Goal: Task Accomplishment & Management: Complete application form

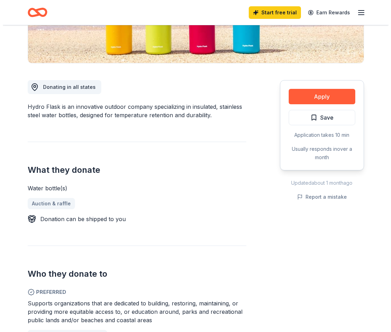
scroll to position [175, 0]
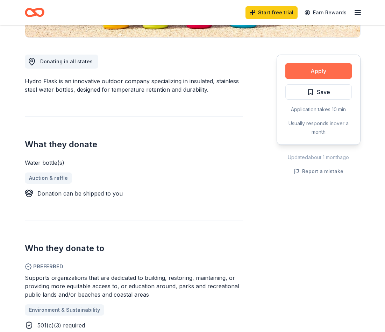
click at [301, 72] on button "Apply" at bounding box center [319, 70] width 66 height 15
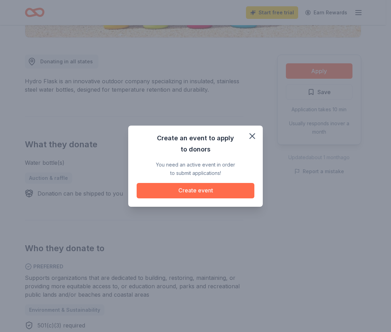
click at [189, 186] on button "Create event" at bounding box center [195, 190] width 118 height 15
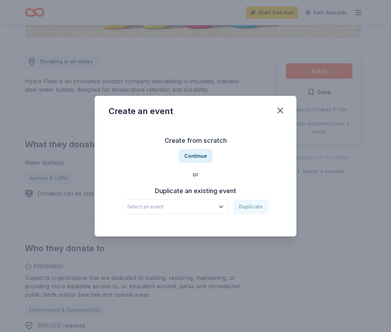
click at [182, 202] on button "Select an event" at bounding box center [175, 206] width 106 height 15
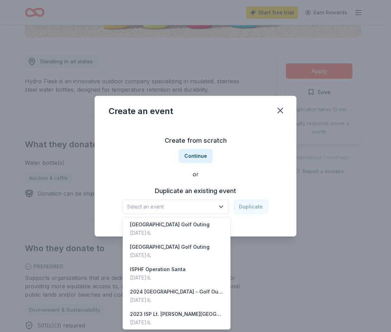
scroll to position [160, 0]
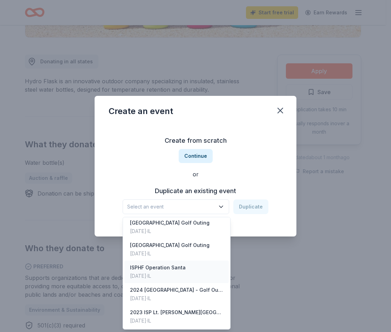
click at [162, 272] on div "[DATE] · IL" at bounding box center [158, 276] width 56 height 8
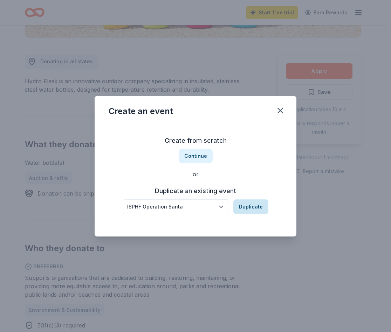
click at [250, 206] on button "Duplicate" at bounding box center [250, 206] width 35 height 15
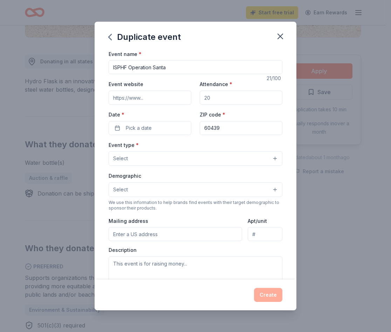
click at [127, 95] on input "Event website" at bounding box center [149, 98] width 83 height 14
type input "[URL][DOMAIN_NAME]"
click at [222, 97] on input "Attendance *" at bounding box center [240, 98] width 83 height 14
drag, startPoint x: 223, startPoint y: 96, endPoint x: 189, endPoint y: 95, distance: 34.3
click at [189, 95] on div "Event website [URL][DOMAIN_NAME] Attendance * Date * Pick a date ZIP code * 604…" at bounding box center [195, 107] width 174 height 55
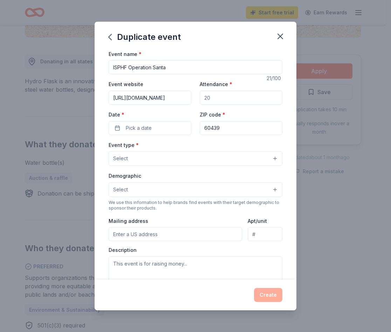
drag, startPoint x: 210, startPoint y: 98, endPoint x: 196, endPoint y: 98, distance: 13.7
click at [196, 98] on div "Event website [URL][DOMAIN_NAME] Attendance * Date * Pick a date ZIP code * 604…" at bounding box center [195, 107] width 174 height 55
type input "2"
type input "3"
type input "600"
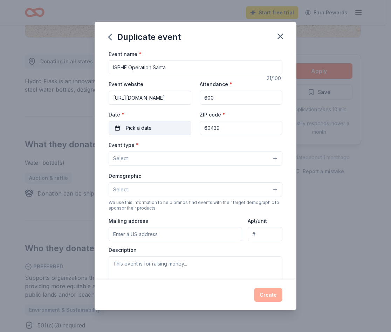
click at [115, 123] on button "Pick a date" at bounding box center [149, 128] width 83 height 14
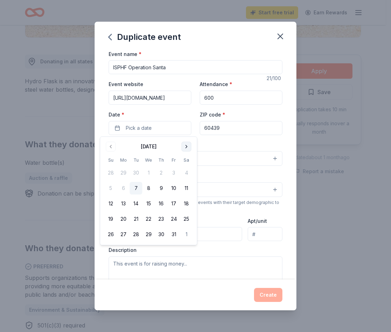
click at [187, 144] on button "Go to next month" at bounding box center [186, 147] width 10 height 10
click at [148, 202] on button "17" at bounding box center [148, 203] width 13 height 13
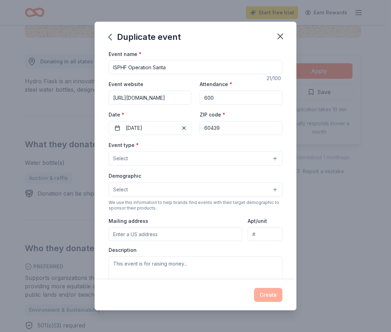
click at [168, 154] on button "Select" at bounding box center [195, 158] width 174 height 15
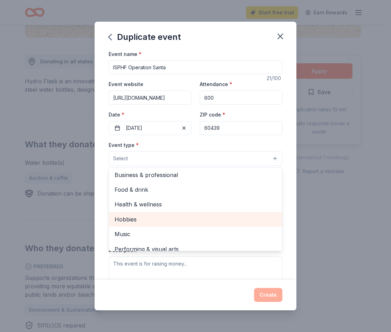
scroll to position [23, 0]
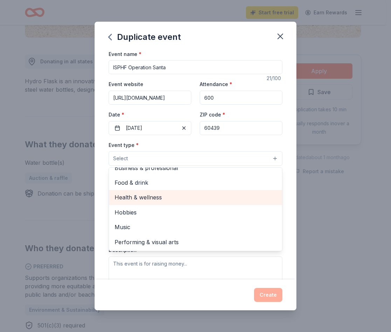
click at [147, 198] on span "Health & wellness" at bounding box center [195, 197] width 162 height 9
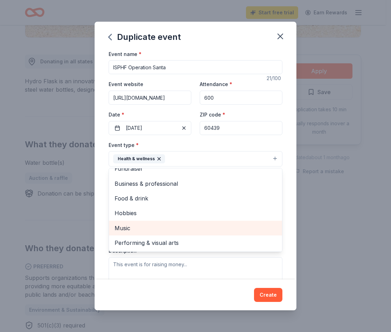
scroll to position [0, 0]
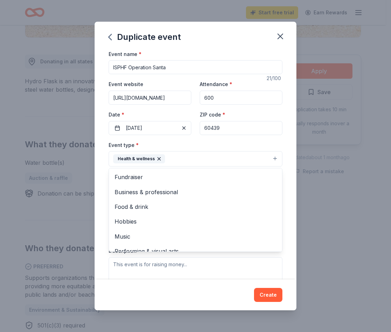
click at [289, 170] on div "Event name * ISPHF Operation Santa 21 /100 Event website [URL][DOMAIN_NAME] Att…" at bounding box center [195, 165] width 202 height 230
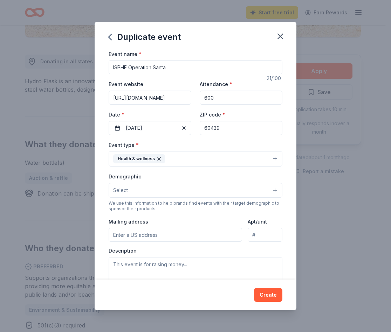
click at [161, 192] on button "Select" at bounding box center [195, 190] width 174 height 15
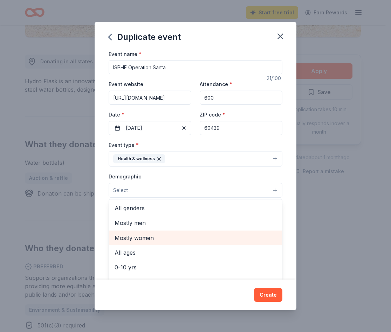
scroll to position [35, 0]
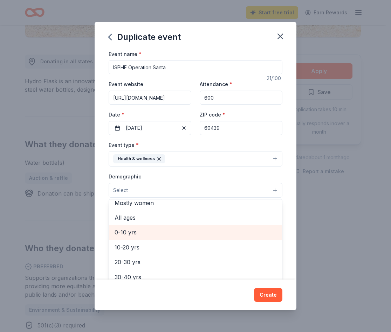
click at [136, 231] on span "0-10 yrs" at bounding box center [195, 232] width 162 height 9
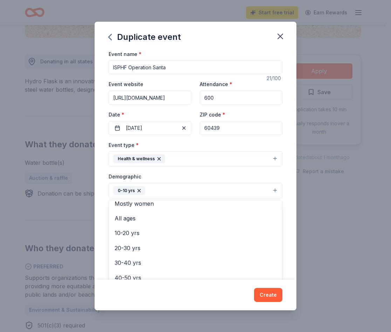
scroll to position [183, 0]
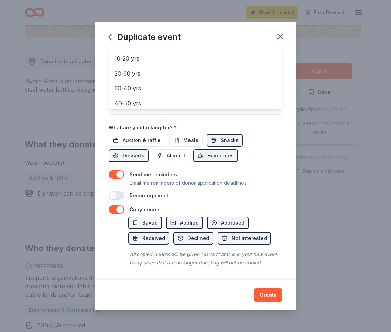
click at [282, 34] on div "Duplicate event Event name * ISPHF Operation Santa 21 /100 Event website [URL][…" at bounding box center [195, 166] width 202 height 289
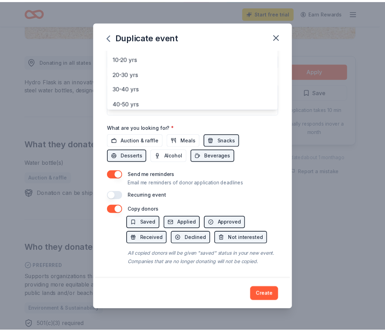
scroll to position [26, 0]
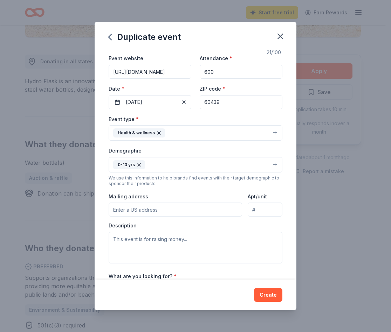
click at [282, 34] on icon "button" at bounding box center [280, 36] width 5 height 5
